Goal: Register for event/course

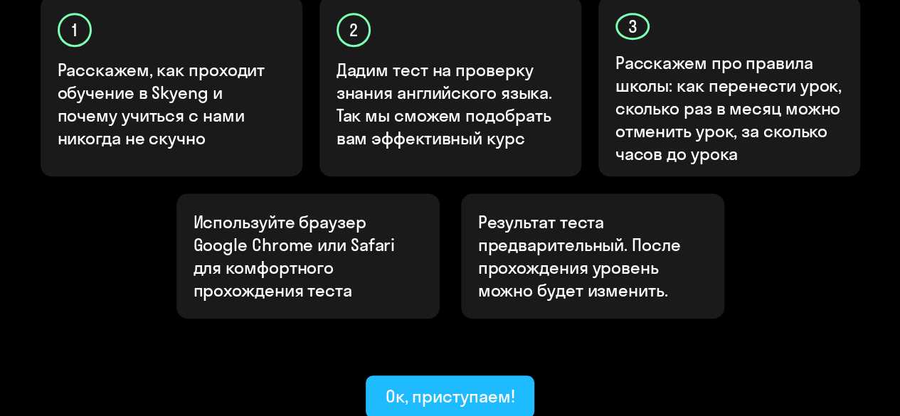
scroll to position [610, 0]
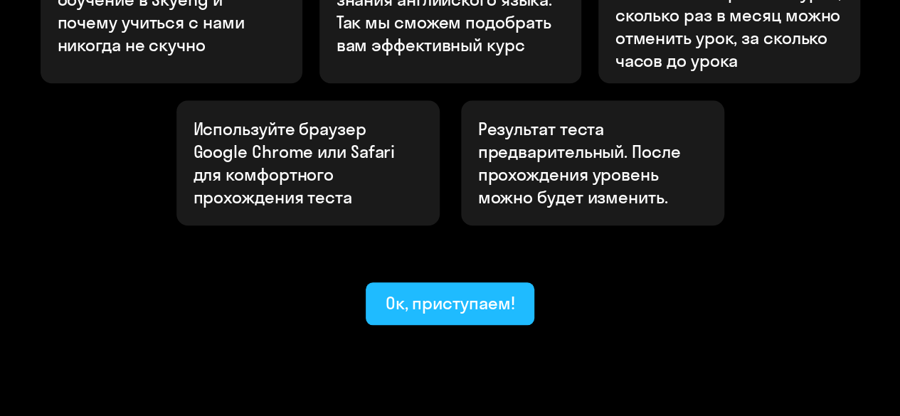
click at [424, 292] on div "Ок, приступаем!" at bounding box center [449, 303] width 129 height 23
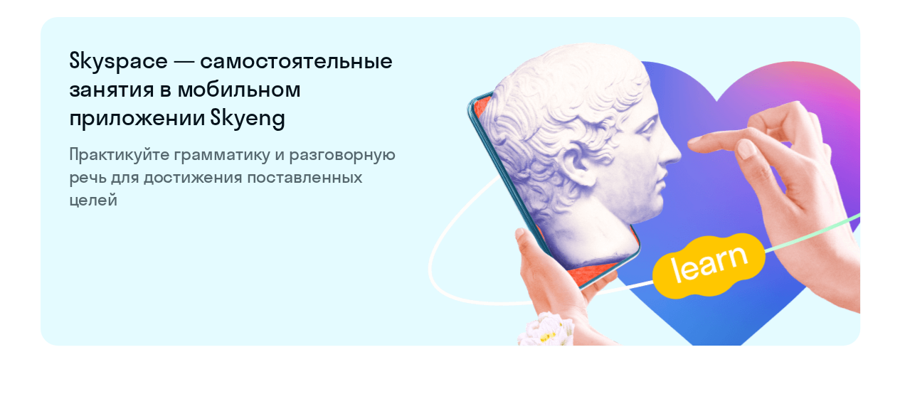
scroll to position [2809, 0]
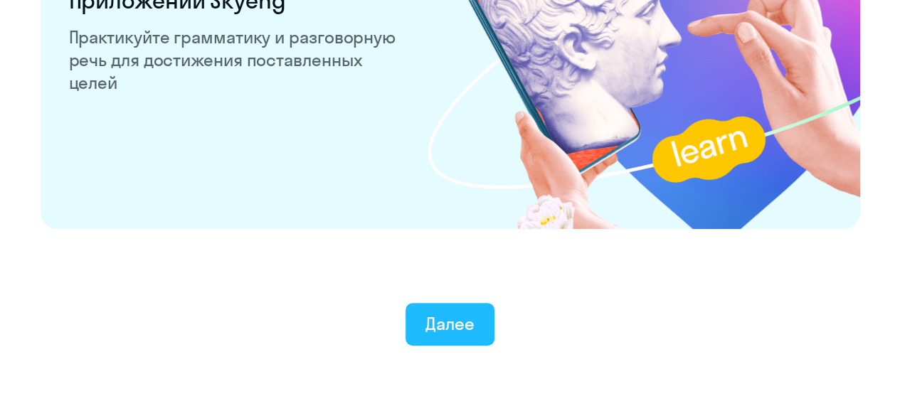
click at [457, 309] on button "Далее" at bounding box center [449, 324] width 89 height 43
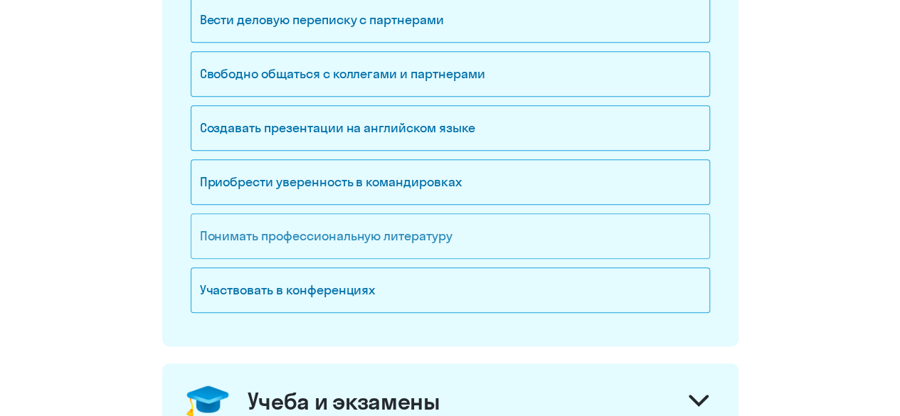
scroll to position [284, 0]
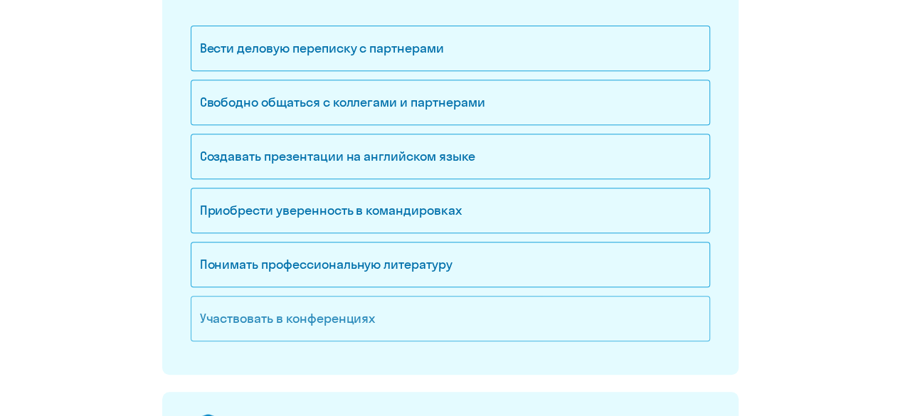
click at [366, 314] on div "Участвовать в конференциях" at bounding box center [450, 319] width 519 height 46
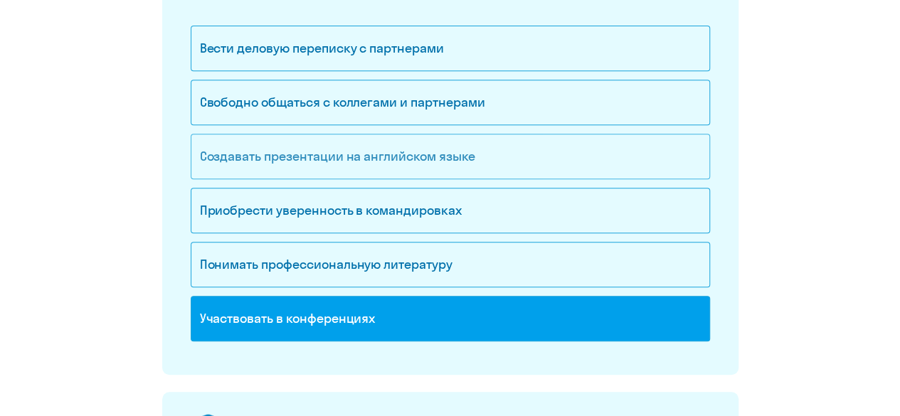
click at [368, 159] on div "Создавать презентации на английском языке" at bounding box center [450, 157] width 519 height 46
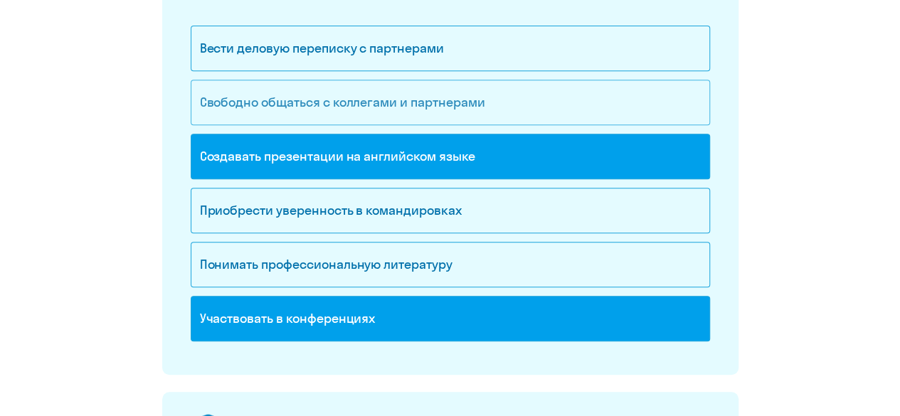
click at [371, 110] on div "Свободно общаться с коллегами и партнерами" at bounding box center [450, 103] width 519 height 46
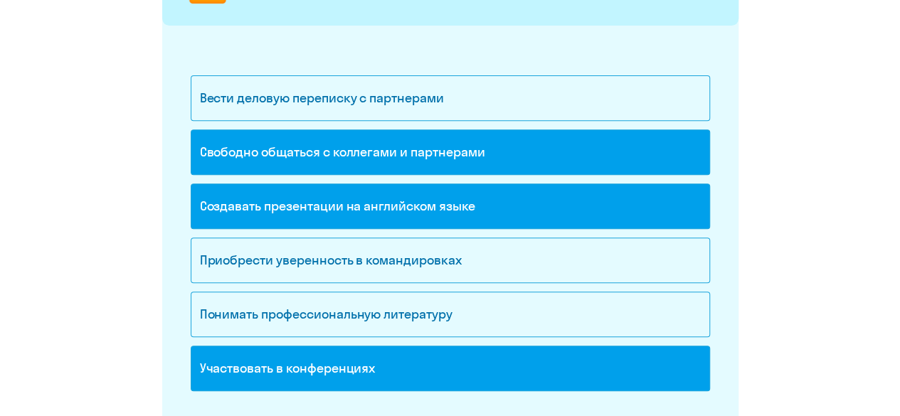
scroll to position [213, 0]
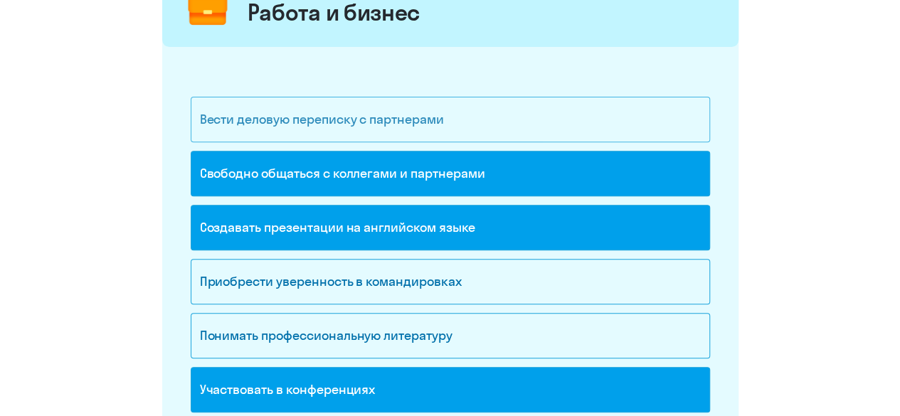
click at [396, 124] on div "Вести деловую переписку с партнерами" at bounding box center [450, 120] width 519 height 46
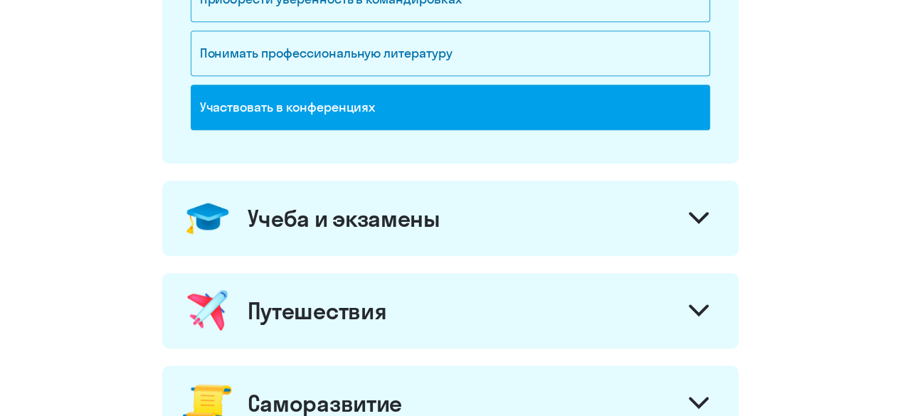
scroll to position [498, 0]
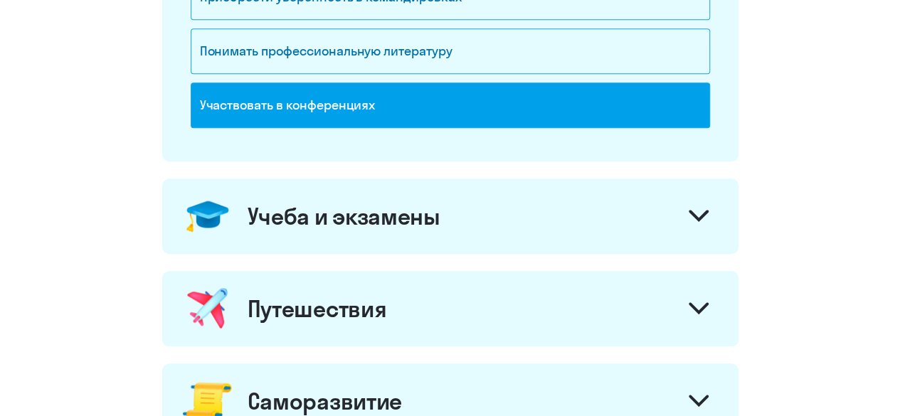
click at [433, 217] on div "Учеба и экзамены" at bounding box center [344, 216] width 193 height 28
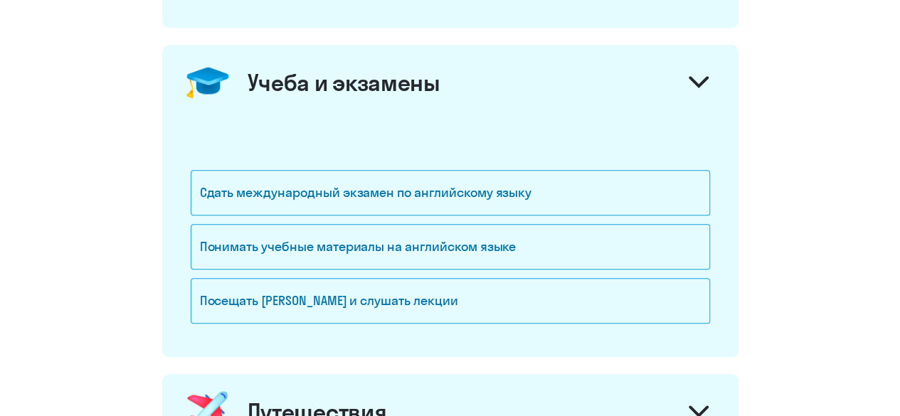
scroll to position [640, 0]
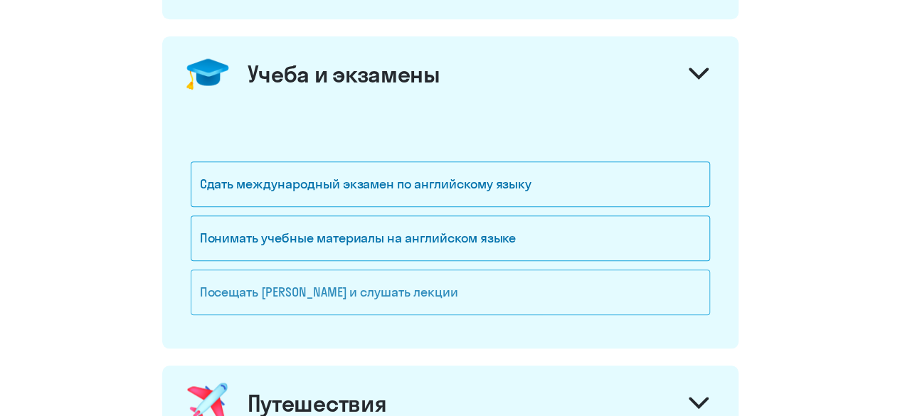
click at [390, 289] on div "Посещать [PERSON_NAME] и слушать лекции" at bounding box center [450, 293] width 519 height 46
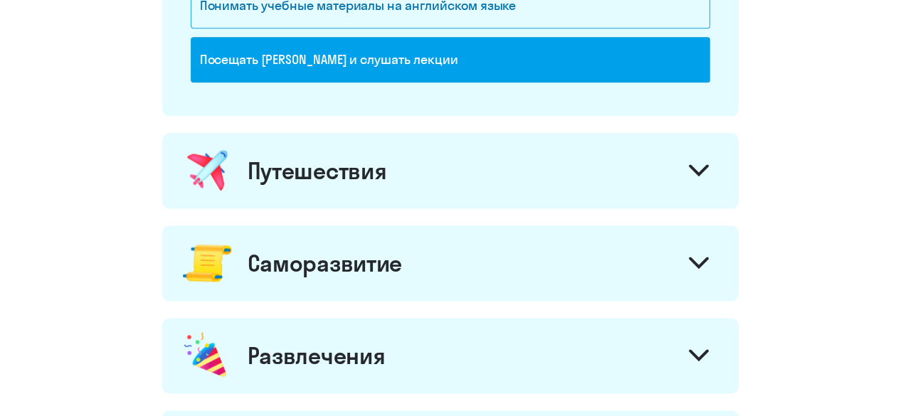
scroll to position [925, 0]
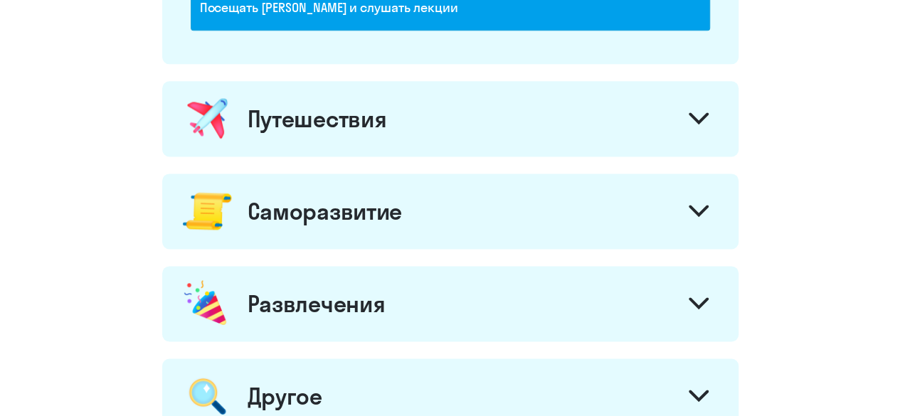
click at [417, 106] on div "Путешествия" at bounding box center [450, 118] width 576 height 75
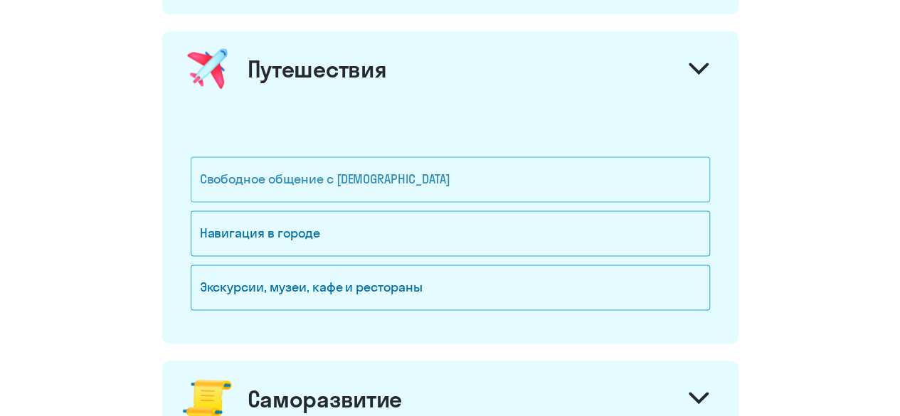
scroll to position [996, 0]
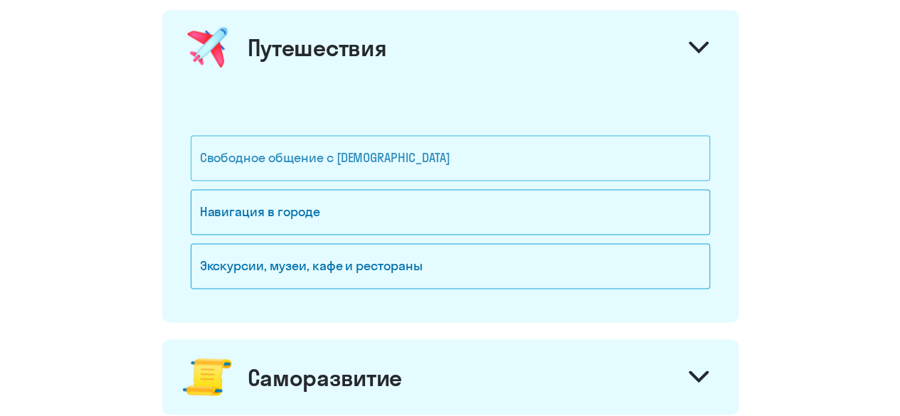
click at [418, 155] on div "Свободное общение с [DEMOGRAPHIC_DATA]" at bounding box center [450, 158] width 519 height 46
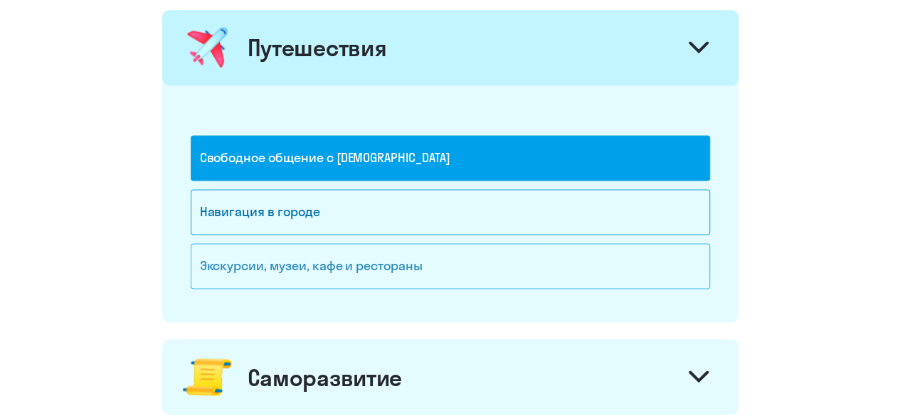
click at [432, 265] on div "Экскурсии, музеи, кафе и рестораны" at bounding box center [450, 266] width 519 height 46
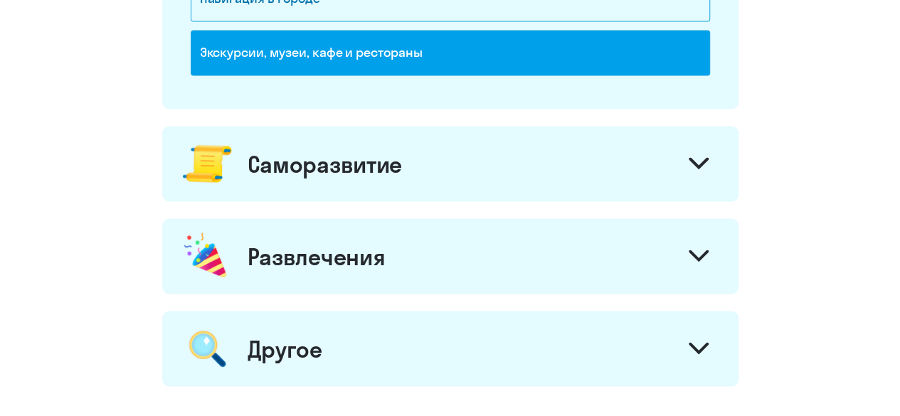
click at [452, 174] on div "Саморазвитие" at bounding box center [450, 163] width 576 height 75
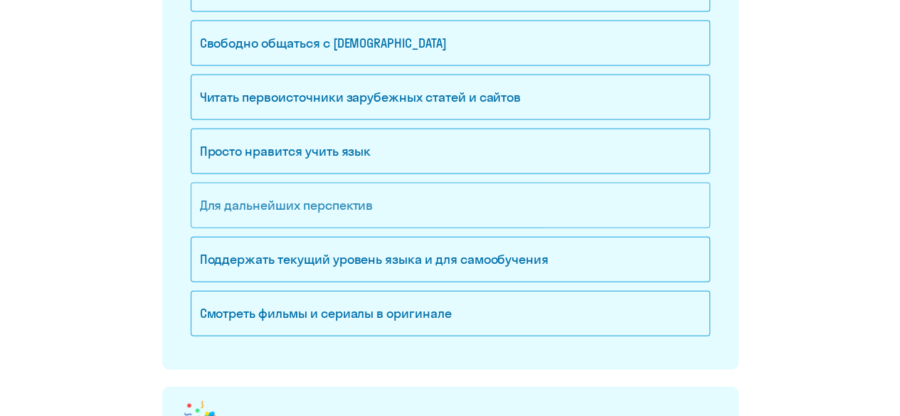
scroll to position [1351, 0]
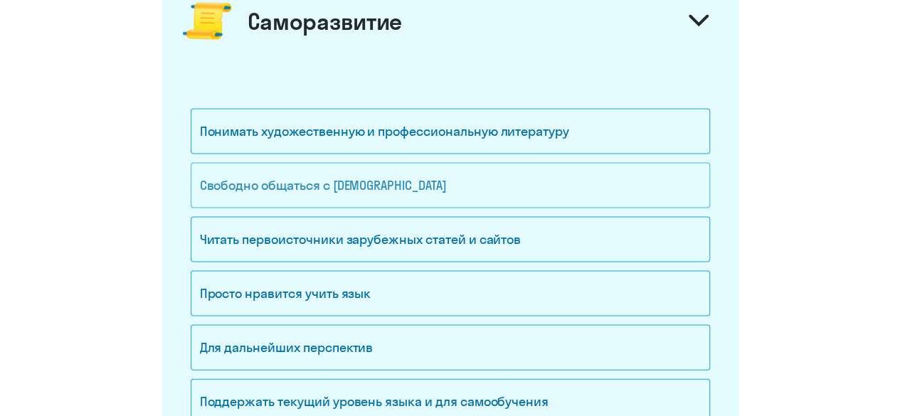
click at [418, 183] on div "Свободно общаться с [DEMOGRAPHIC_DATA]" at bounding box center [450, 186] width 519 height 46
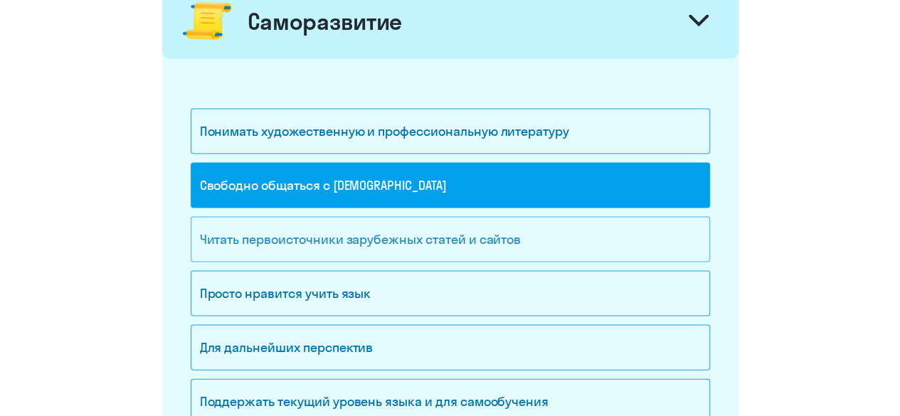
click at [418, 235] on div "Читать первоисточники зарубежных статей и сайтов" at bounding box center [450, 240] width 519 height 46
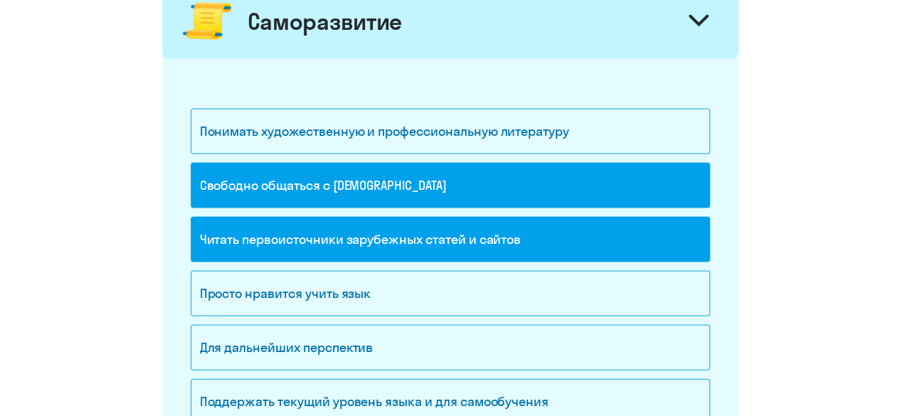
click at [411, 225] on div "Читать первоисточники зарубежных статей и сайтов" at bounding box center [450, 240] width 519 height 46
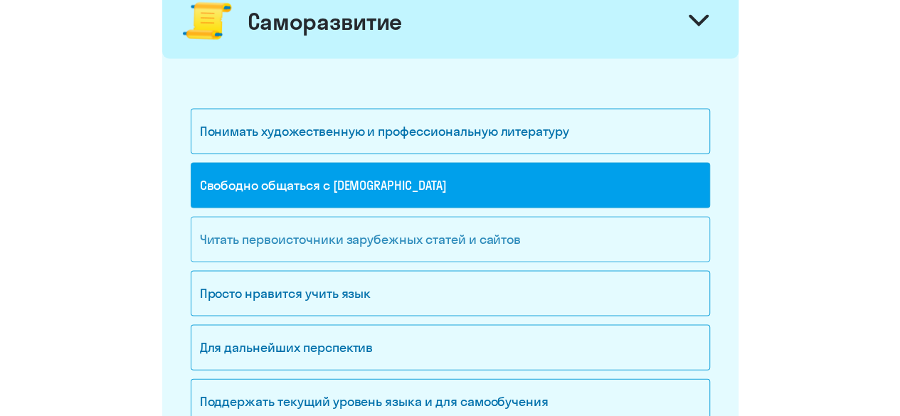
click at [413, 225] on div "Читать первоисточники зарубежных статей и сайтов" at bounding box center [450, 240] width 519 height 46
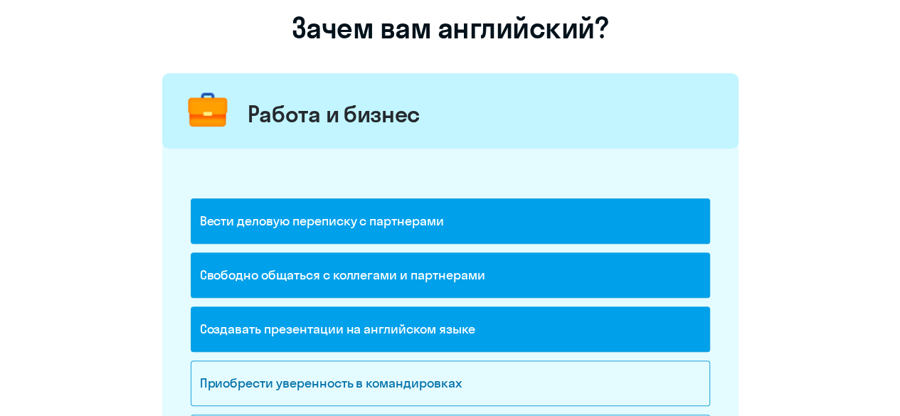
scroll to position [284, 0]
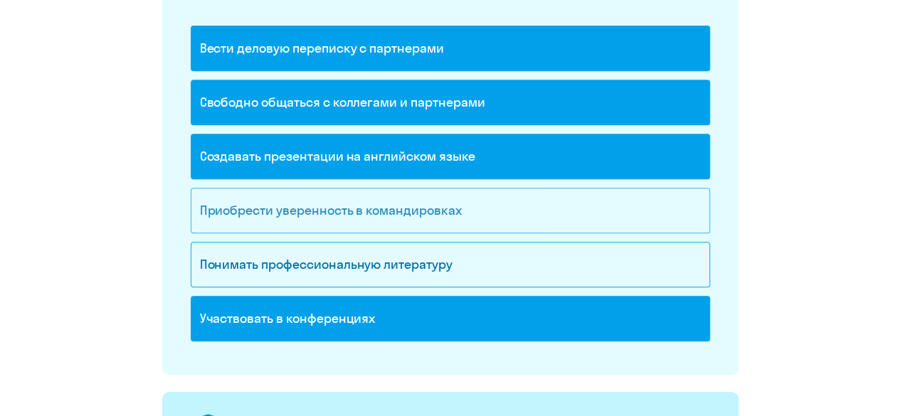
click at [413, 220] on div "Приобрести уверенность в командировках" at bounding box center [450, 211] width 519 height 46
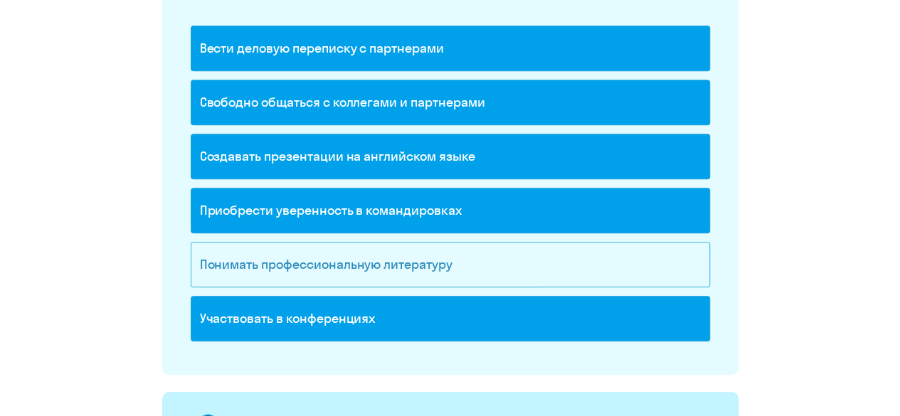
click at [413, 251] on div "Понимать профессиональную литературу" at bounding box center [450, 265] width 519 height 46
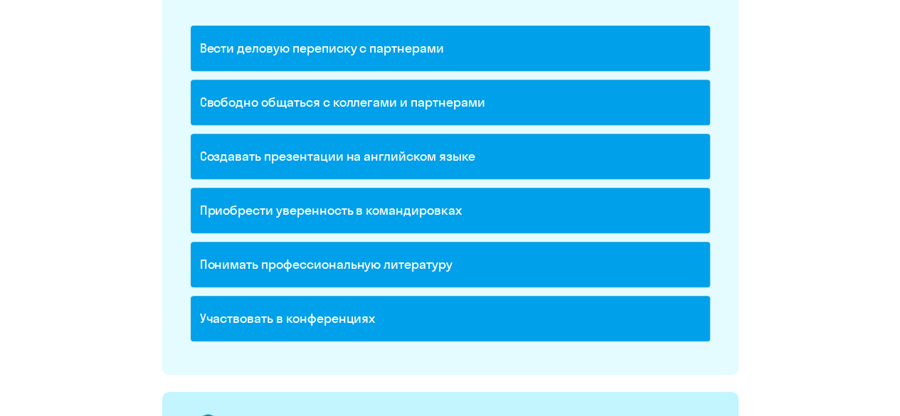
click at [405, 211] on div "Приобрести уверенность в командировках" at bounding box center [450, 211] width 519 height 46
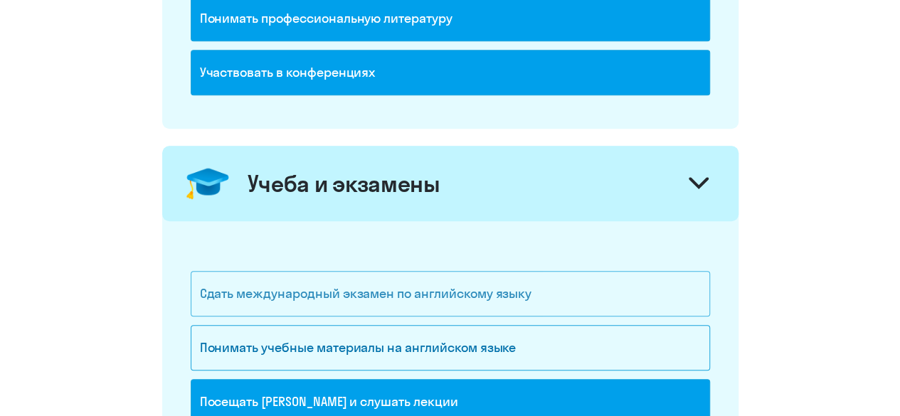
scroll to position [640, 0]
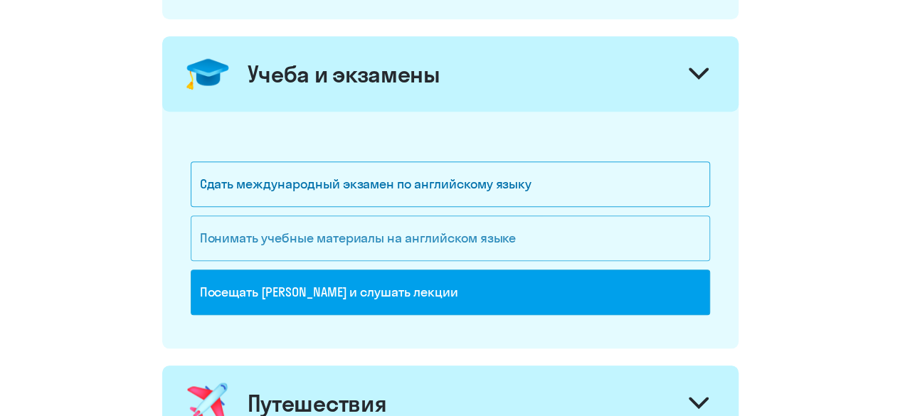
click at [425, 238] on div "Понимать учебные материалы на английском языке" at bounding box center [450, 239] width 519 height 46
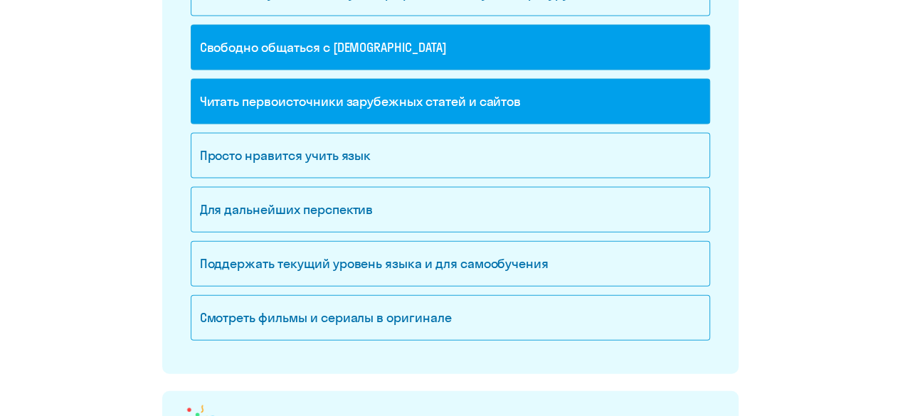
scroll to position [1494, 0]
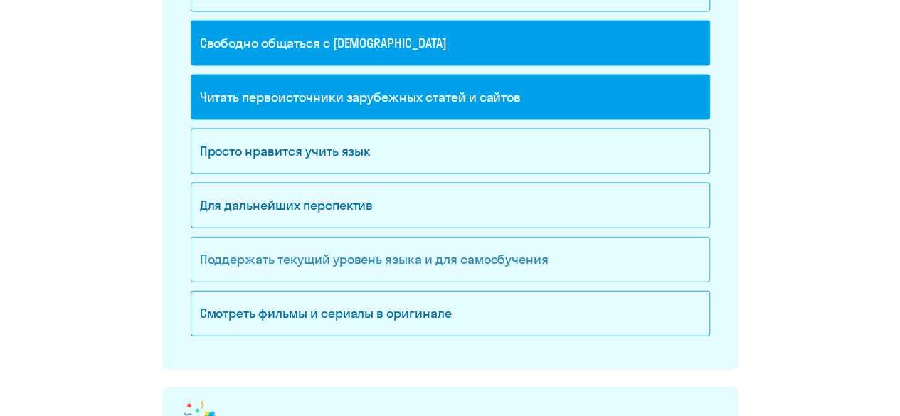
click at [420, 257] on div "Поддержать текущий уровень языка и для cамообучения" at bounding box center [450, 260] width 519 height 46
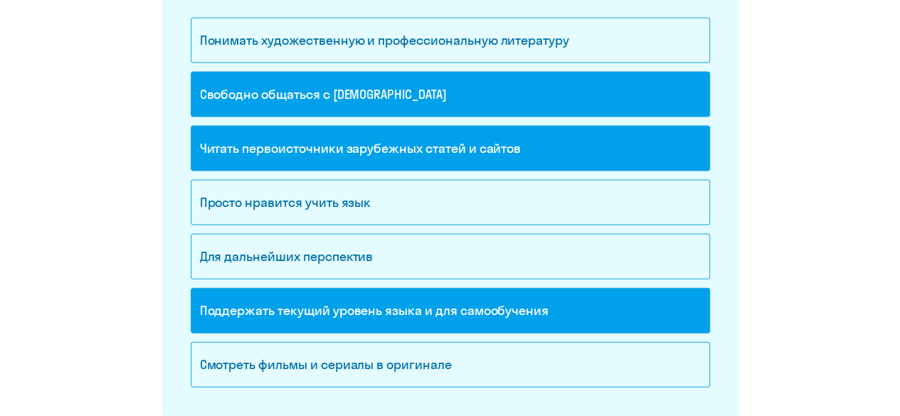
scroll to position [1351, 0]
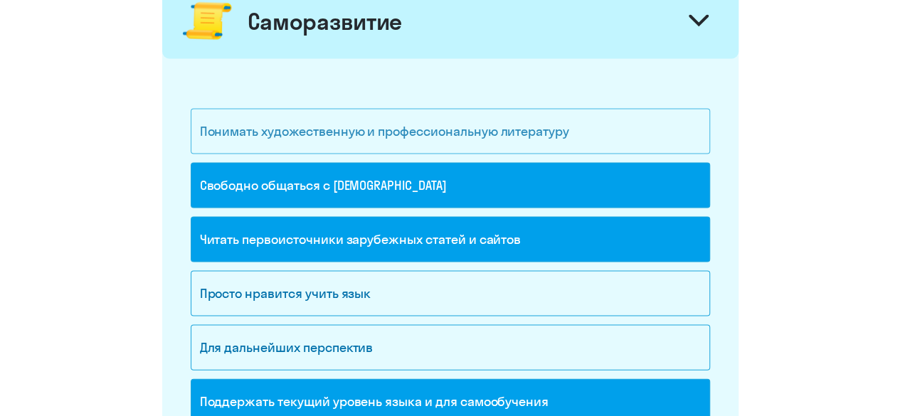
click at [501, 130] on div "Понимать художественную и профессиональную литературу" at bounding box center [450, 132] width 519 height 46
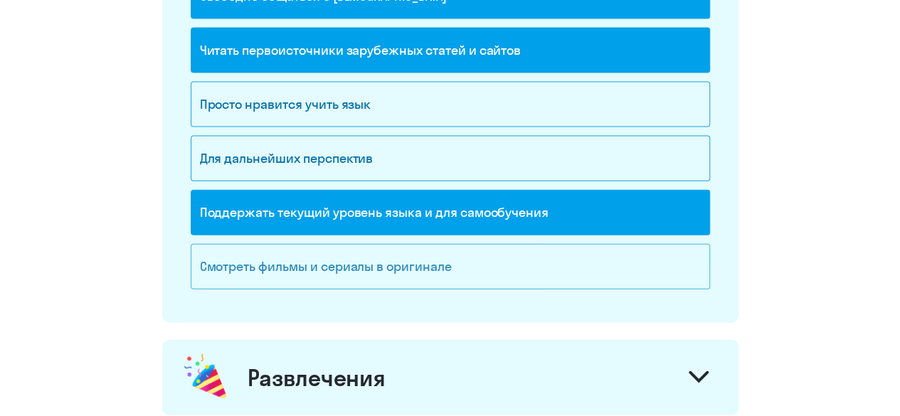
scroll to position [1707, 0]
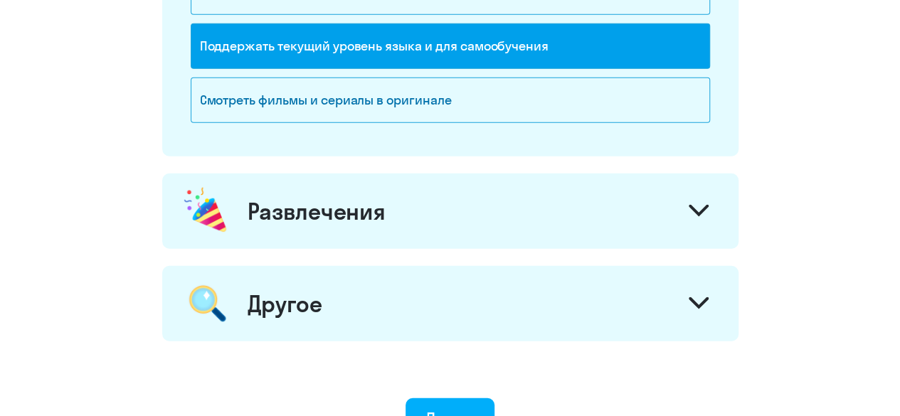
click at [459, 196] on div "Развлечения" at bounding box center [450, 211] width 576 height 75
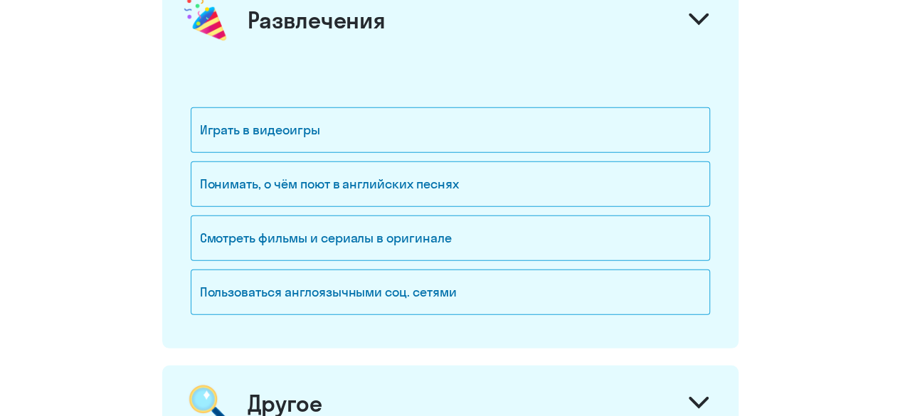
scroll to position [1920, 0]
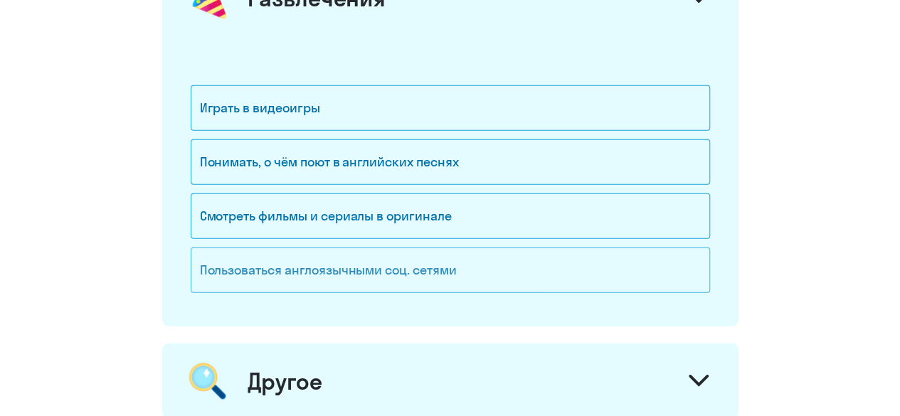
click at [461, 255] on div "Пользоваться англоязычными соц. сетями" at bounding box center [450, 271] width 519 height 46
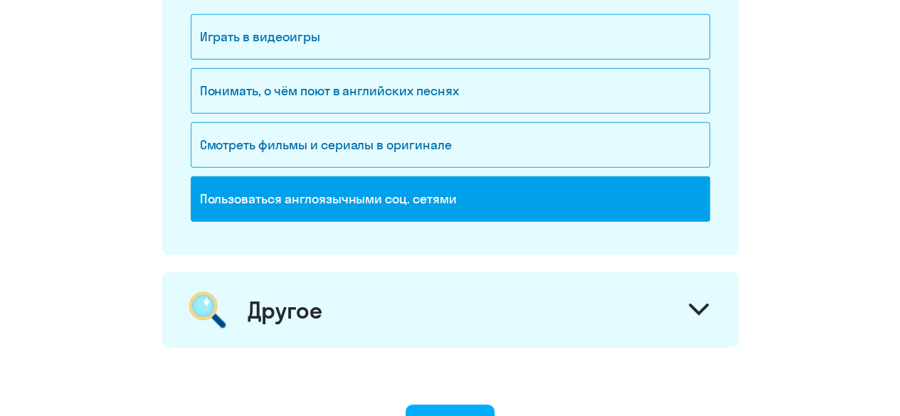
click at [462, 285] on div "Другое" at bounding box center [450, 309] width 576 height 75
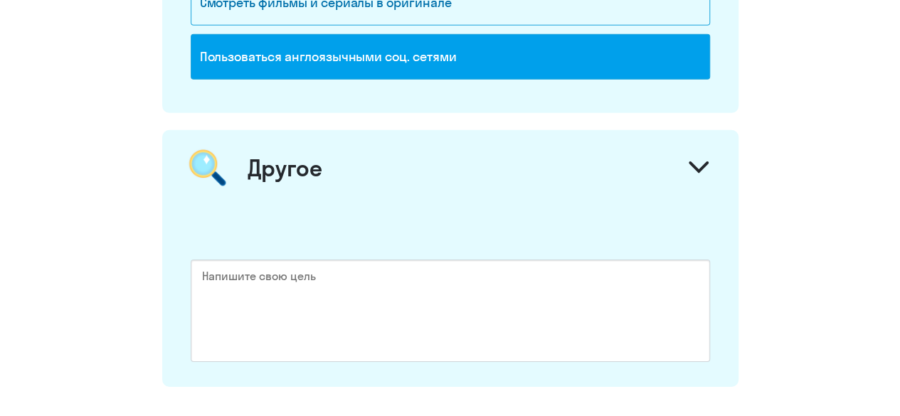
scroll to position [2329, 0]
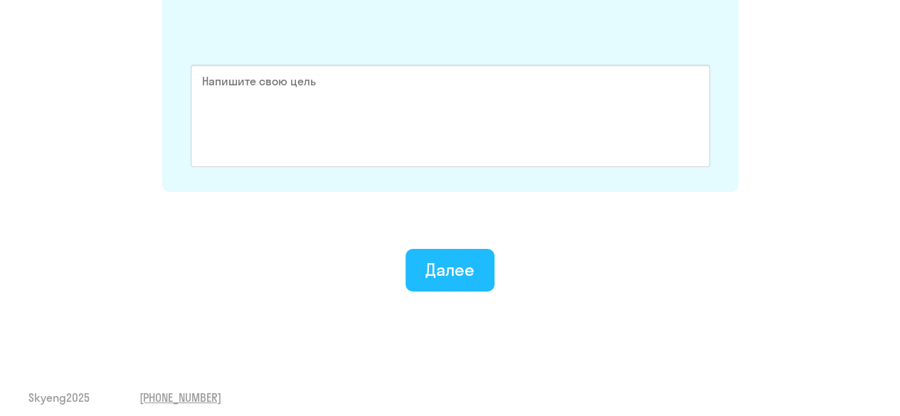
click at [467, 275] on button "Далее" at bounding box center [449, 270] width 89 height 43
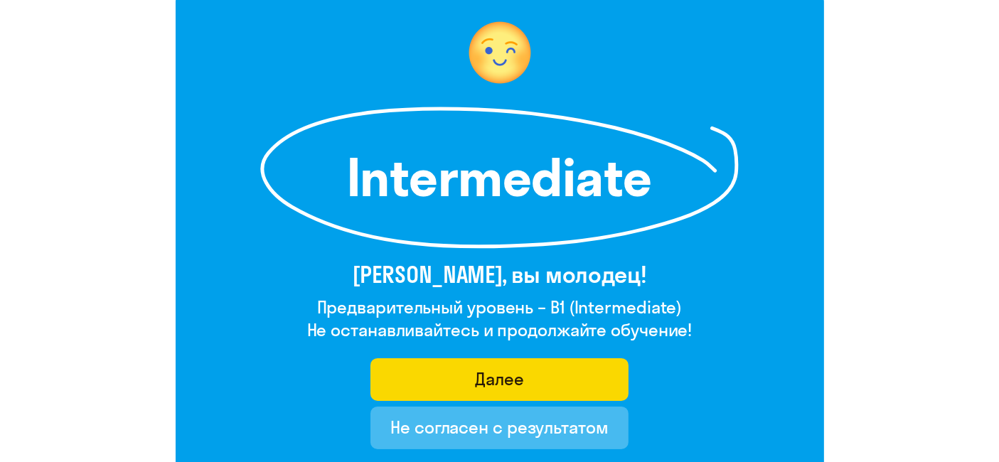
scroll to position [142, 0]
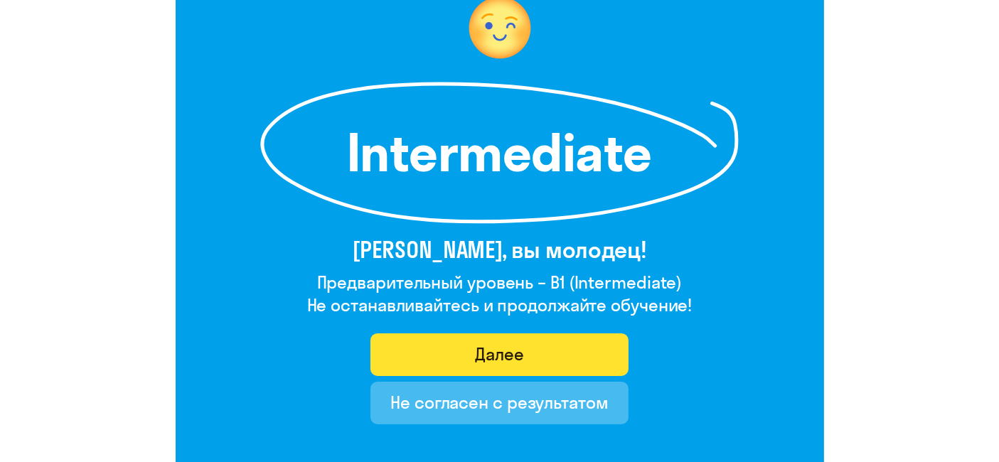
click at [511, 352] on div "Далее" at bounding box center [499, 354] width 49 height 23
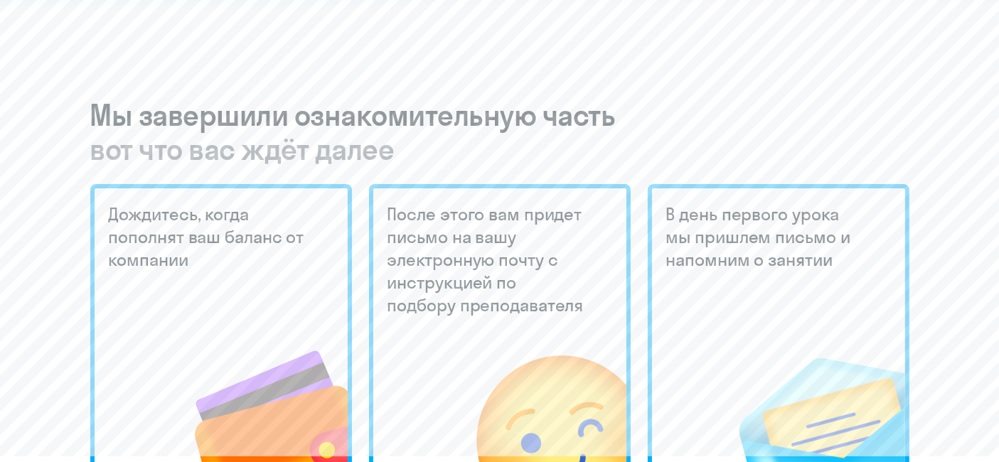
scroll to position [316, 0]
